Goal: Navigation & Orientation: Find specific page/section

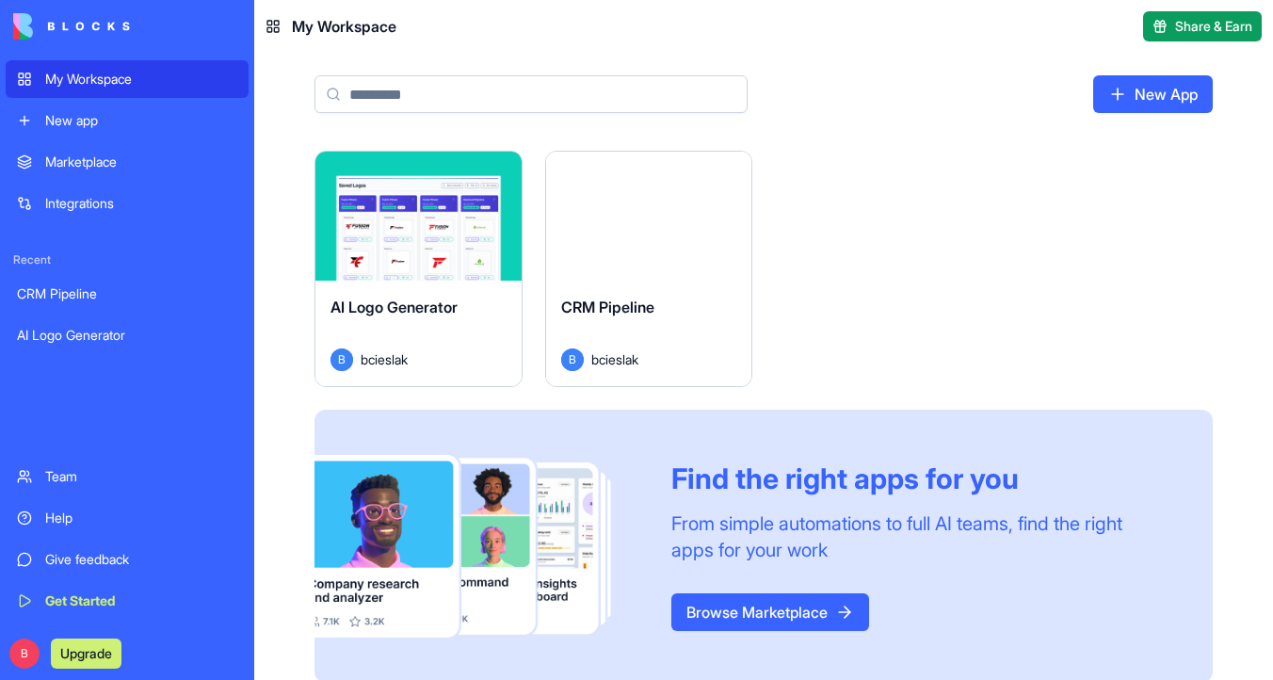
click at [407, 221] on button "Launch" at bounding box center [417, 216] width 141 height 38
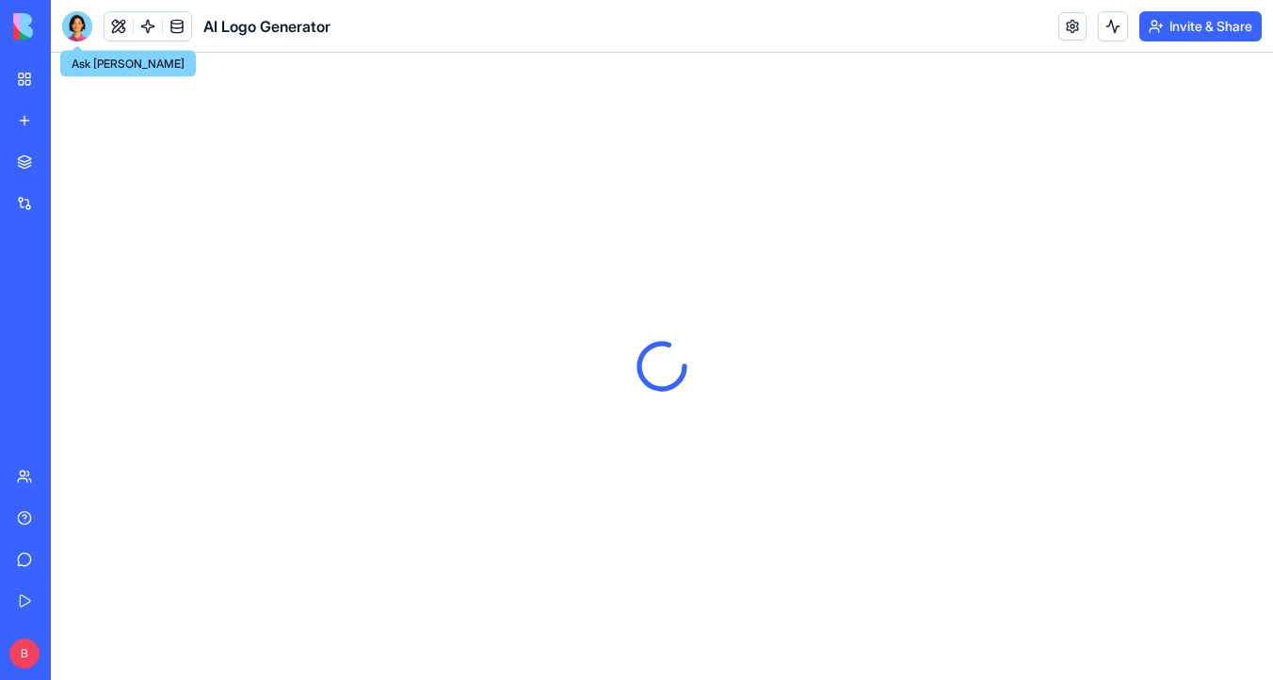
click at [78, 25] on div at bounding box center [77, 26] width 30 height 30
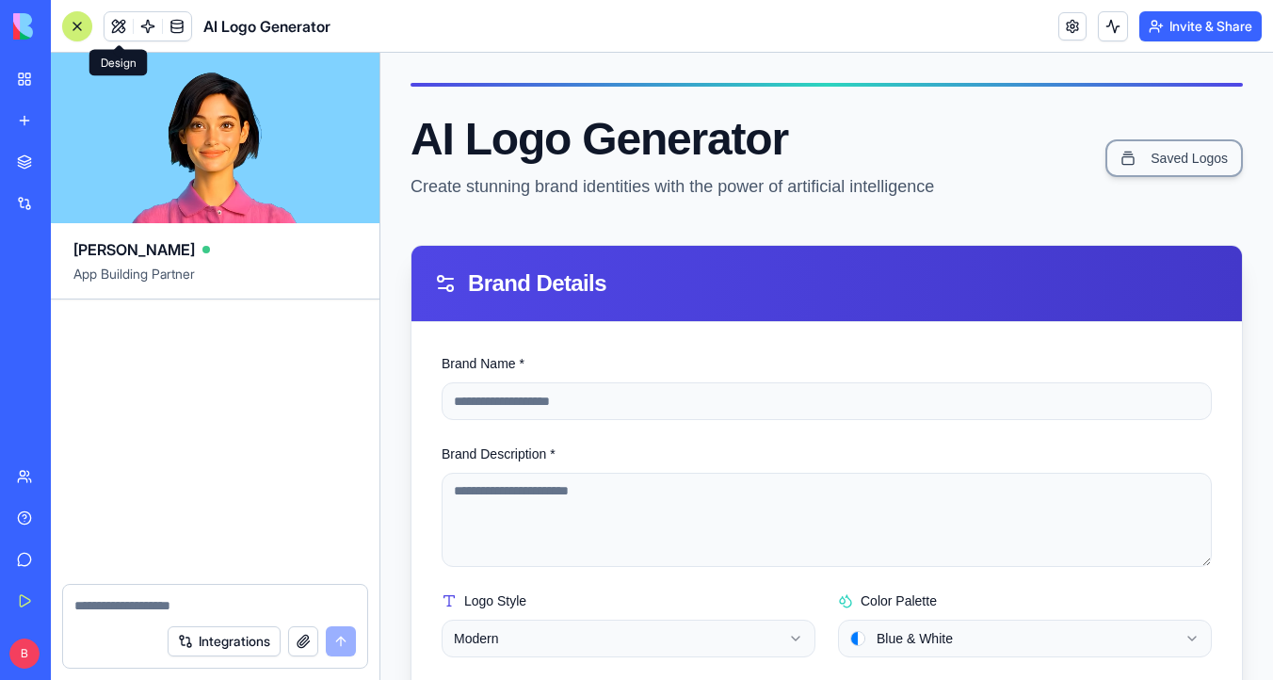
click at [110, 31] on button at bounding box center [118, 26] width 28 height 28
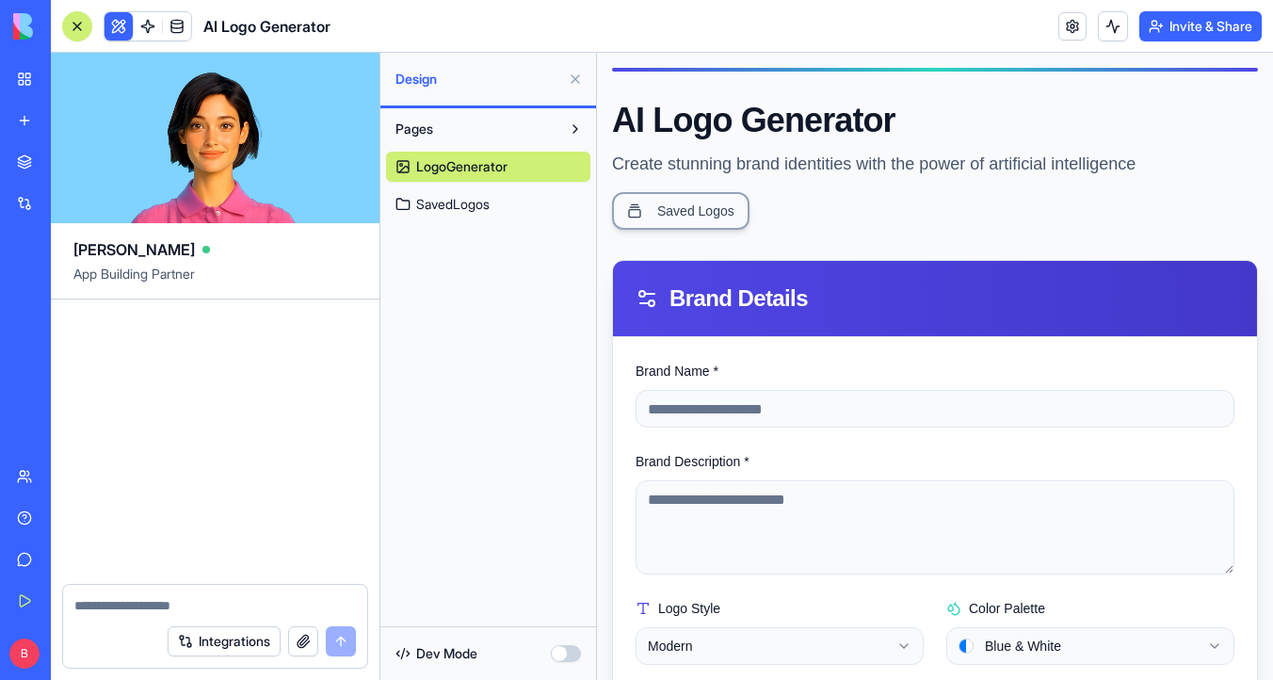
click at [22, 26] on img at bounding box center [71, 26] width 117 height 26
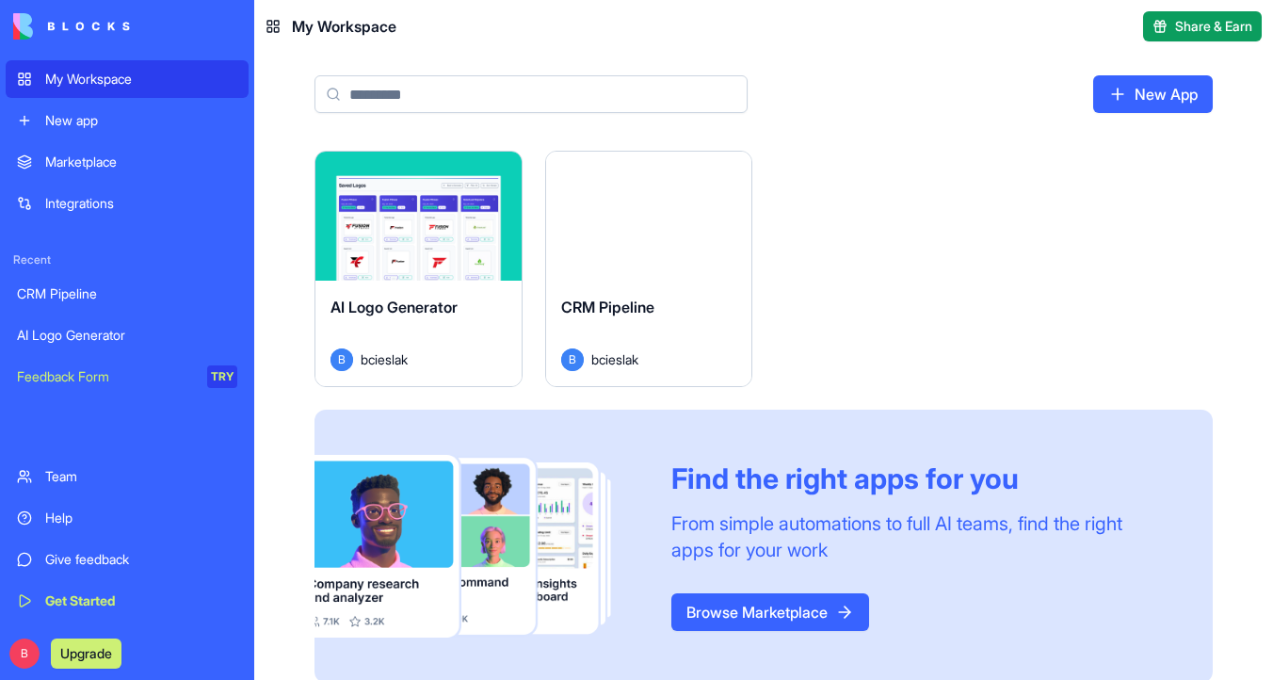
click at [140, 88] on link "My Workspace" at bounding box center [127, 79] width 243 height 38
click at [693, 194] on div "Launch" at bounding box center [649, 216] width 206 height 129
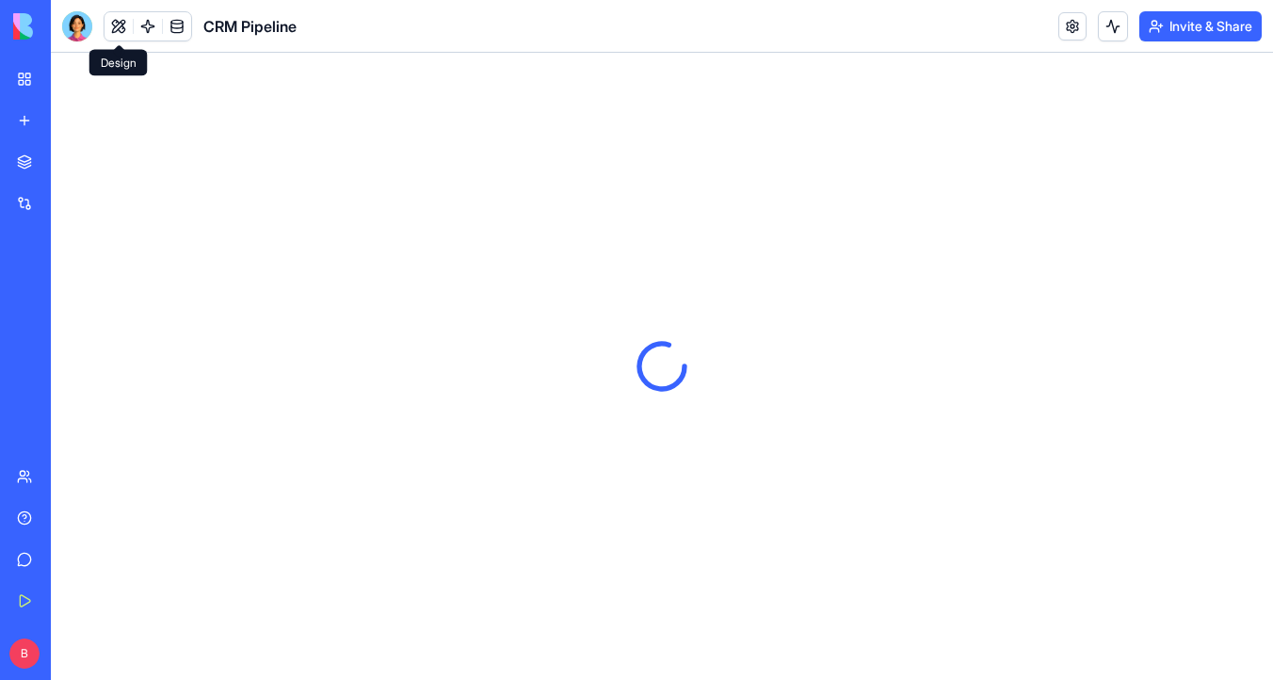
click at [78, 31] on div at bounding box center [77, 26] width 30 height 30
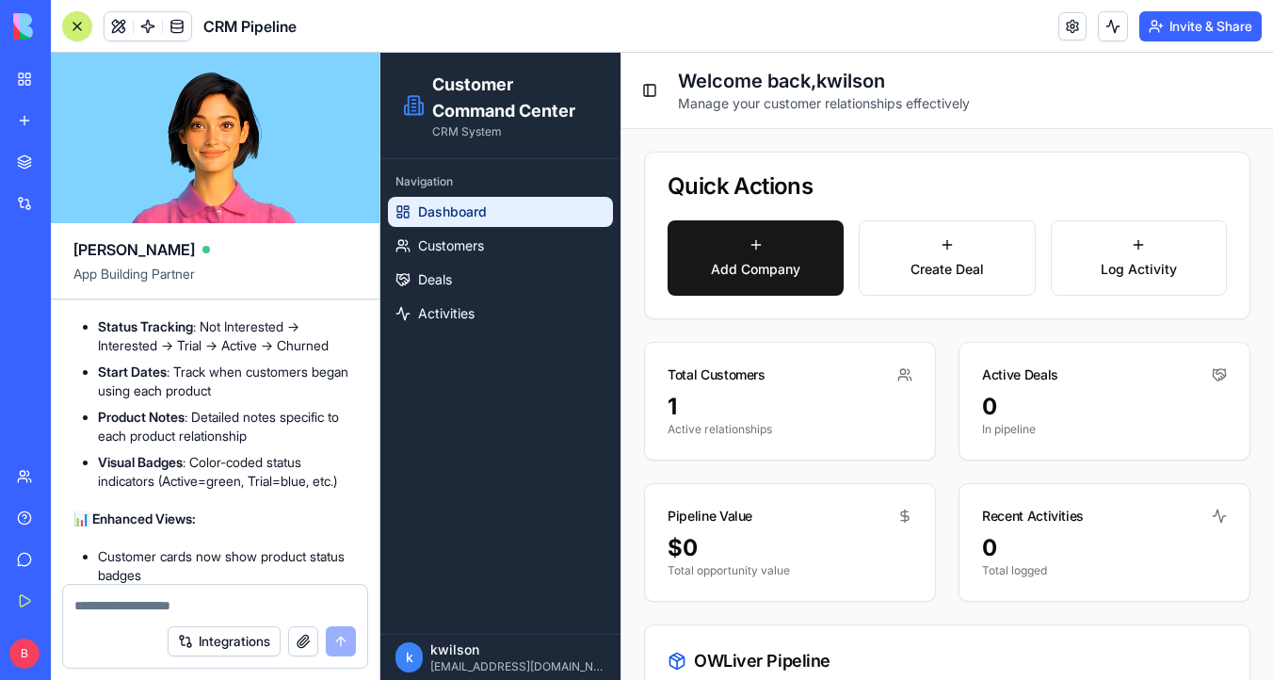
scroll to position [2289, 0]
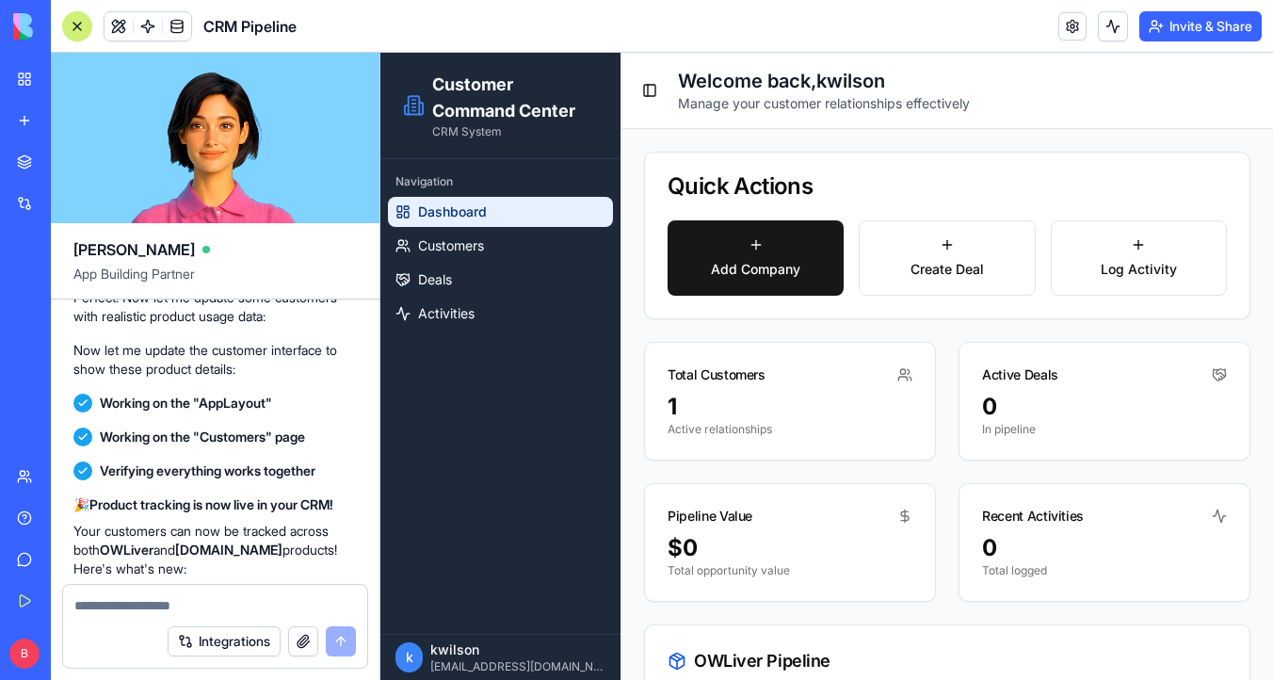
click at [19, 29] on img at bounding box center [71, 26] width 117 height 26
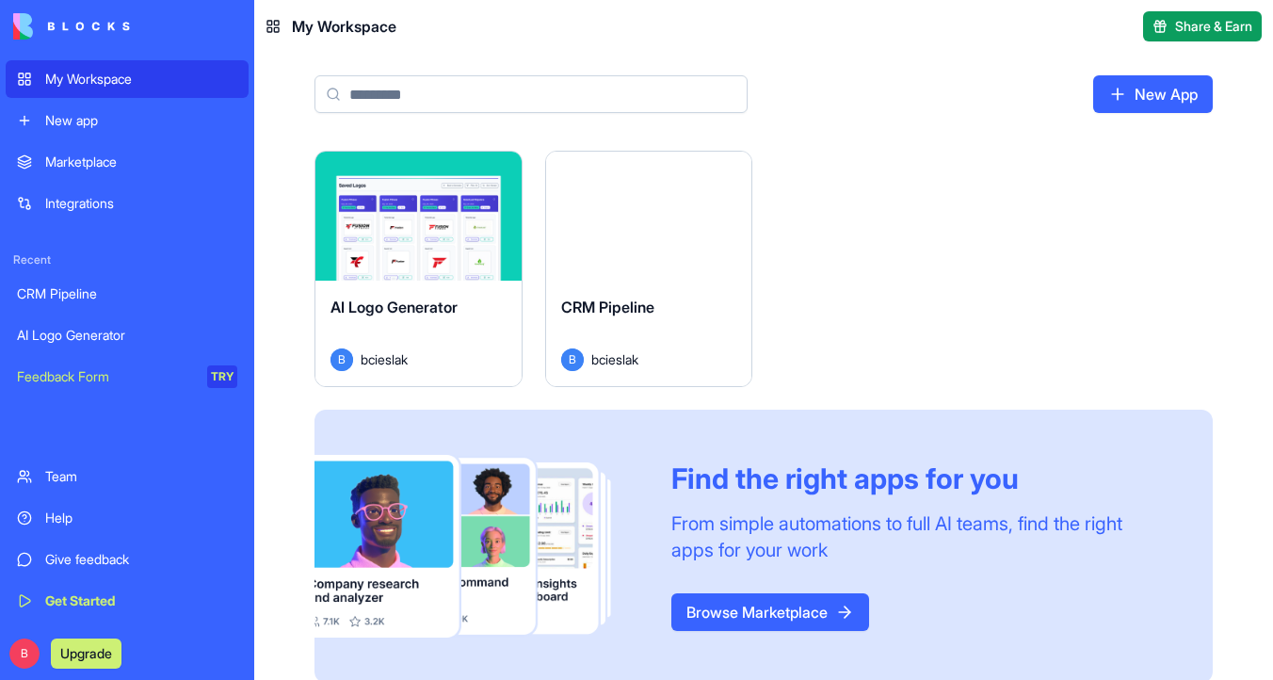
click at [83, 85] on div "My Workspace" at bounding box center [141, 79] width 192 height 19
